Goal: Navigation & Orientation: Find specific page/section

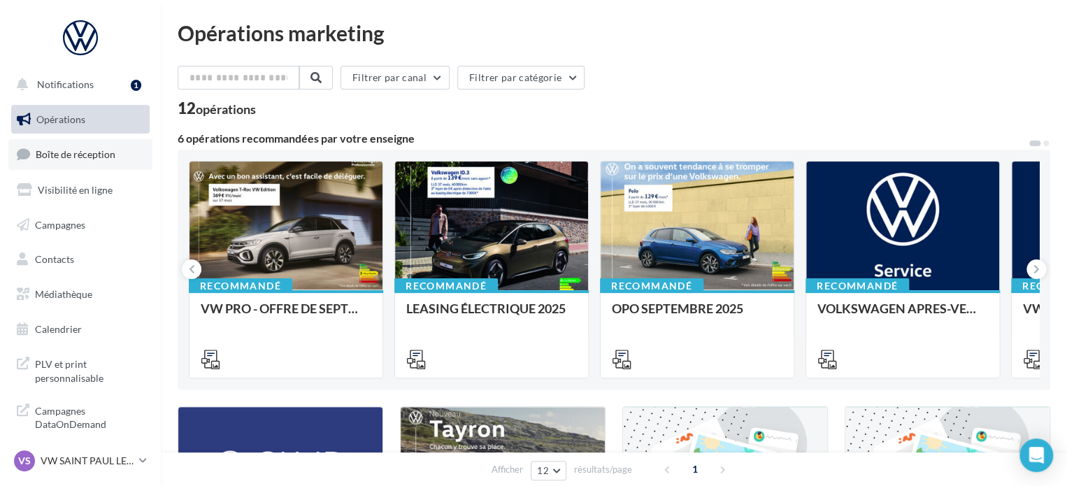
click at [84, 164] on link "Boîte de réception" at bounding box center [80, 154] width 144 height 30
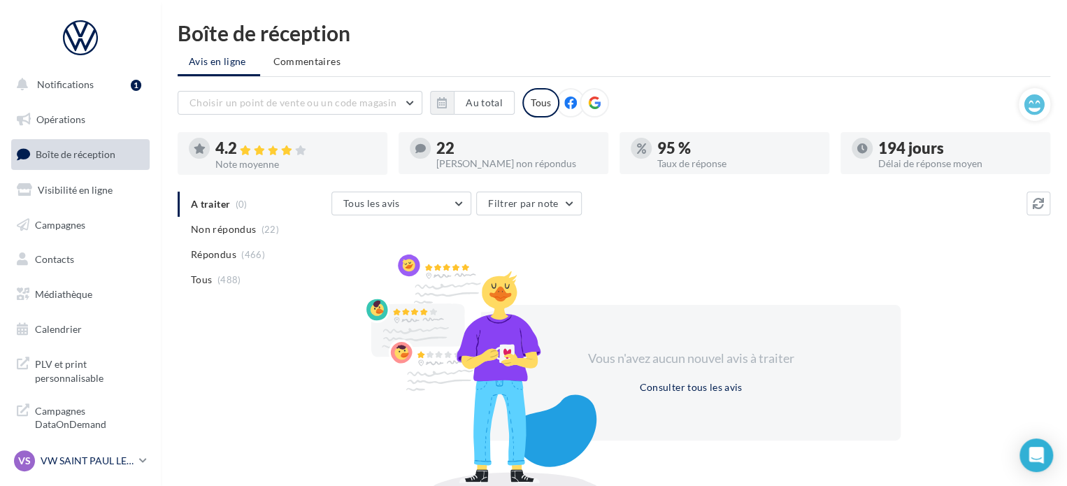
click at [131, 461] on p "VW SAINT PAUL LES DAX" at bounding box center [87, 461] width 93 height 14
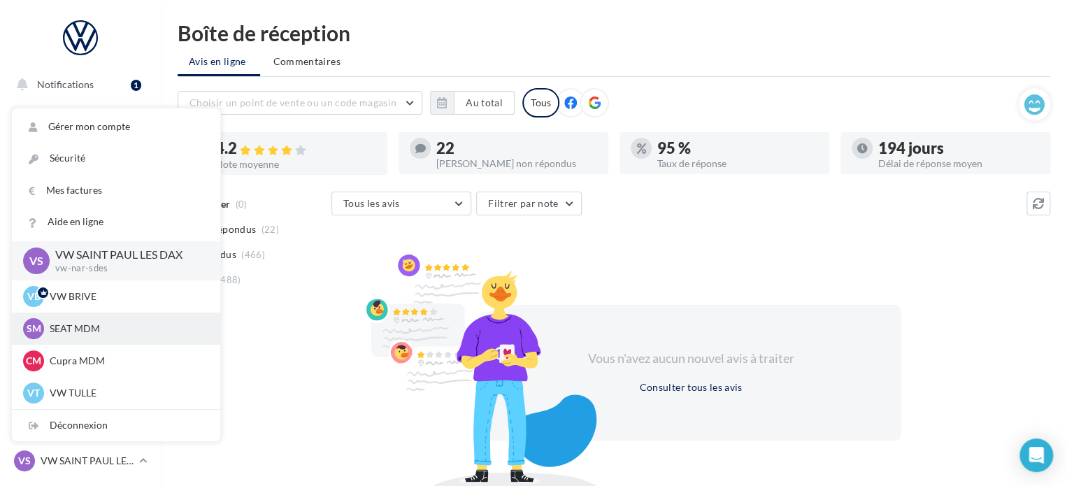
click at [127, 317] on div "SM SEAT MDM SEAT-[GEOGRAPHIC_DATA]" at bounding box center [116, 329] width 208 height 32
click at [94, 329] on p "SEAT MDM" at bounding box center [127, 329] width 154 height 14
